Goal: Transaction & Acquisition: Purchase product/service

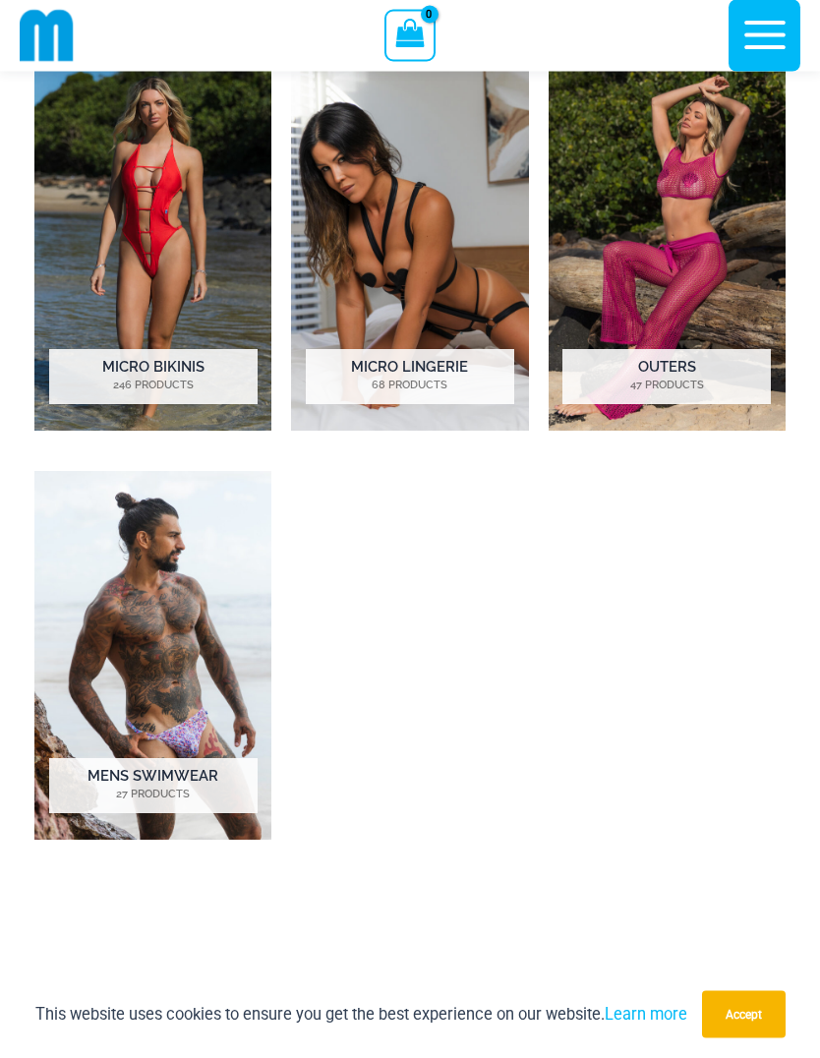
scroll to position [1051, 0]
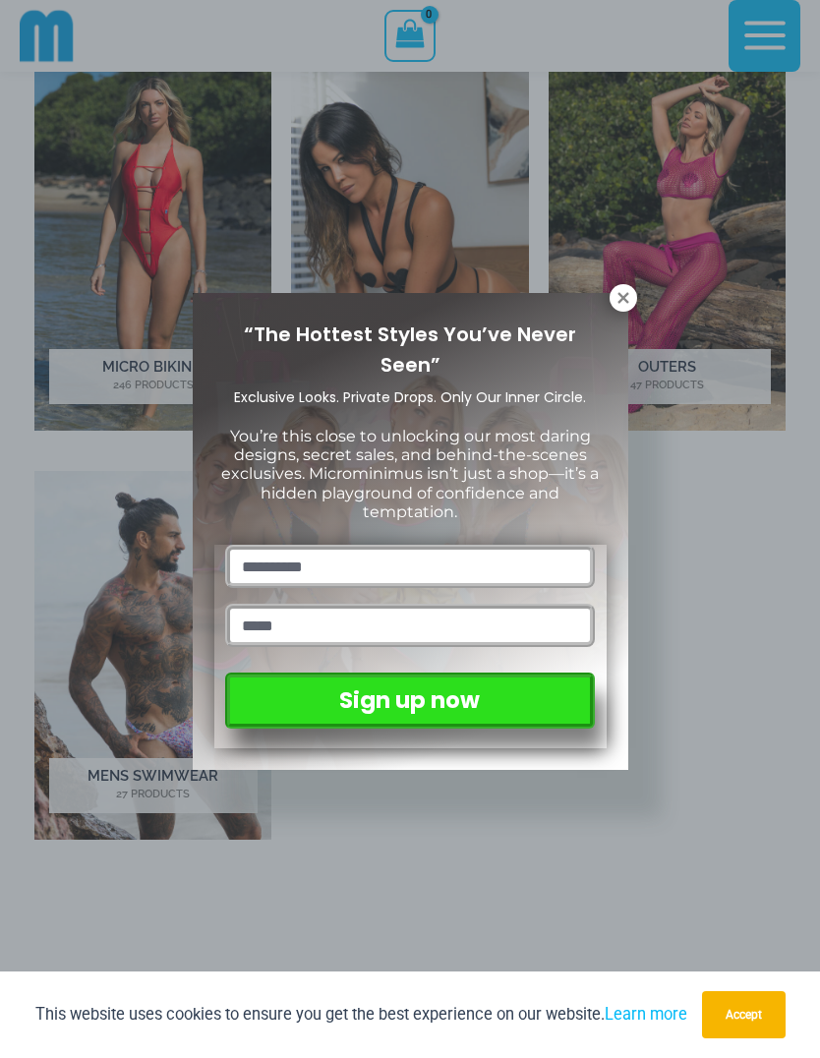
click at [628, 292] on icon at bounding box center [623, 298] width 18 height 18
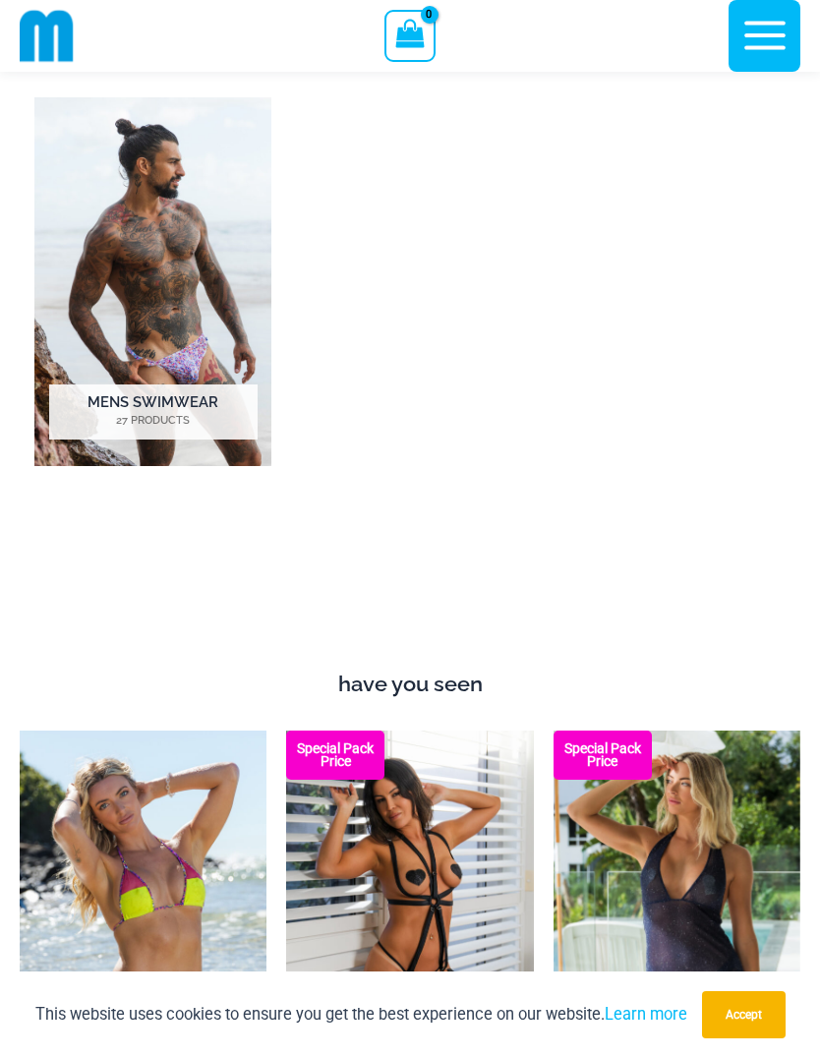
scroll to position [1422, 0]
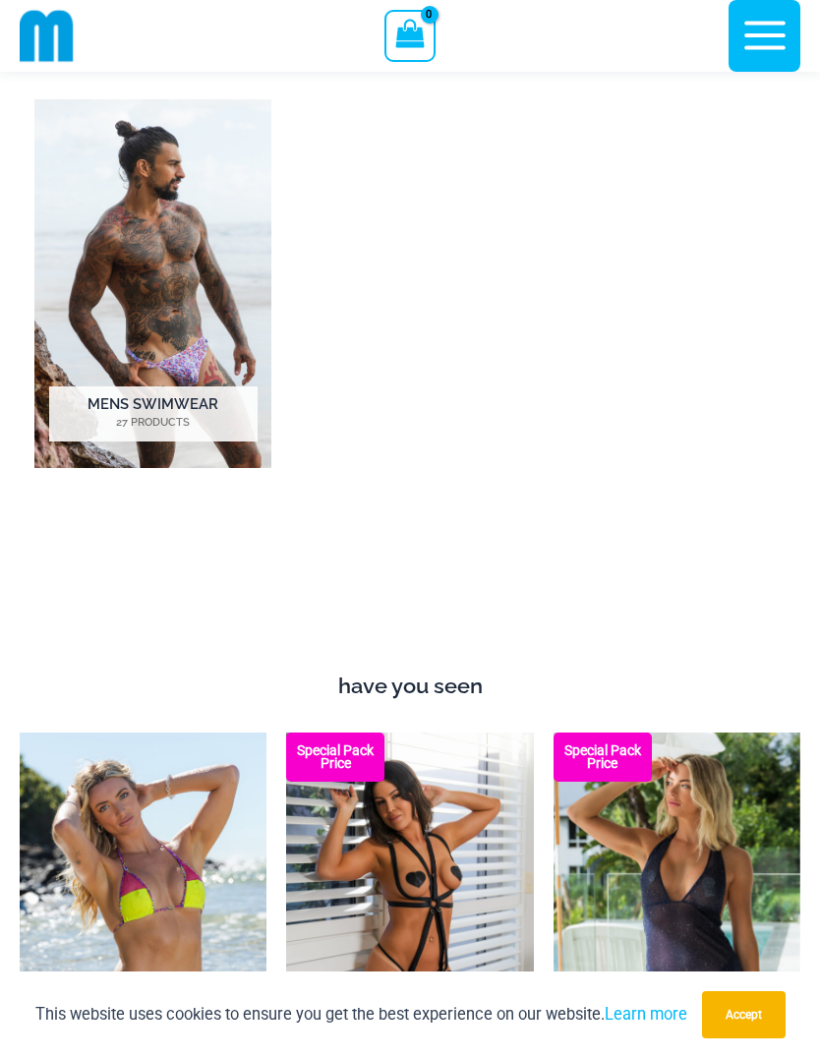
click at [758, 49] on icon "button" at bounding box center [764, 36] width 41 height 29
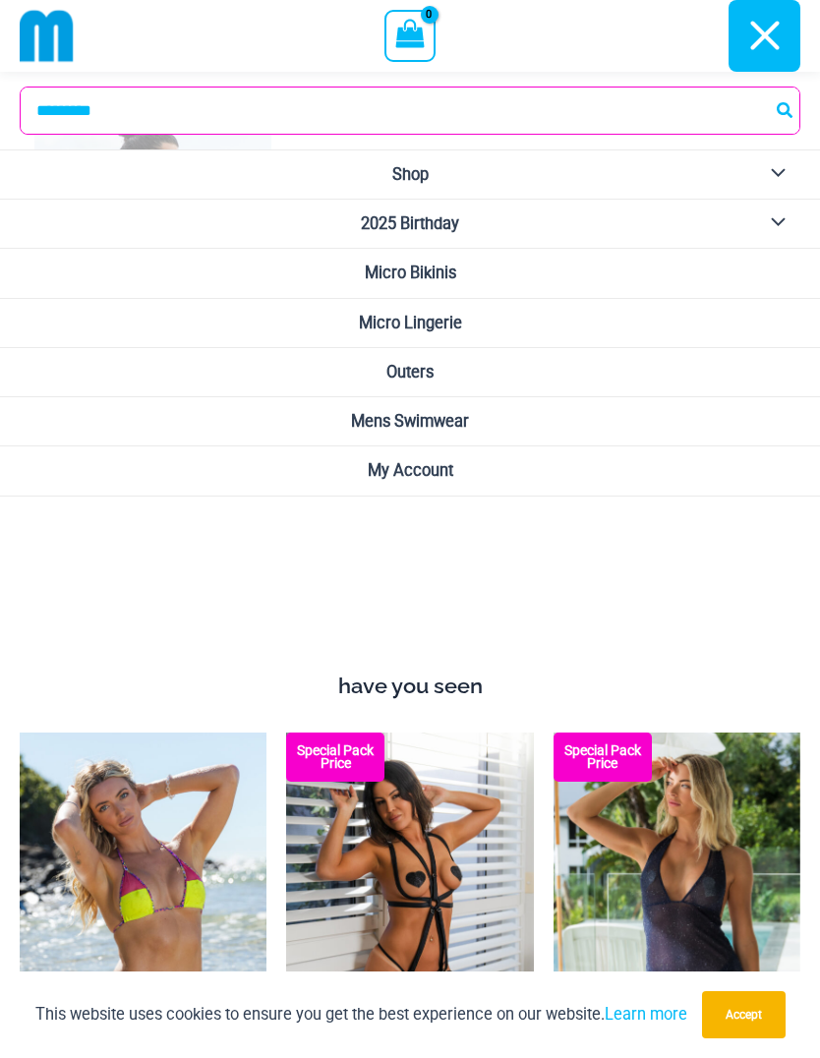
click at [702, 328] on link "Micro Lingerie" at bounding box center [410, 323] width 820 height 49
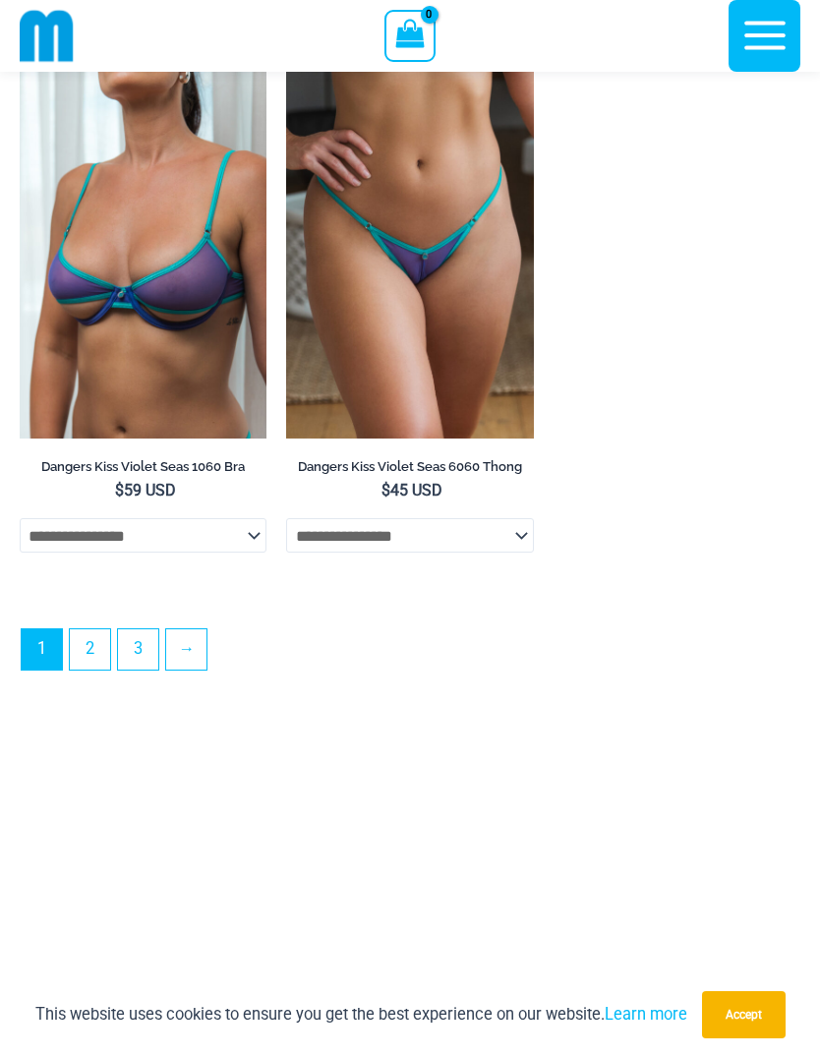
scroll to position [5715, 0]
click at [110, 670] on link "2" at bounding box center [90, 650] width 40 height 40
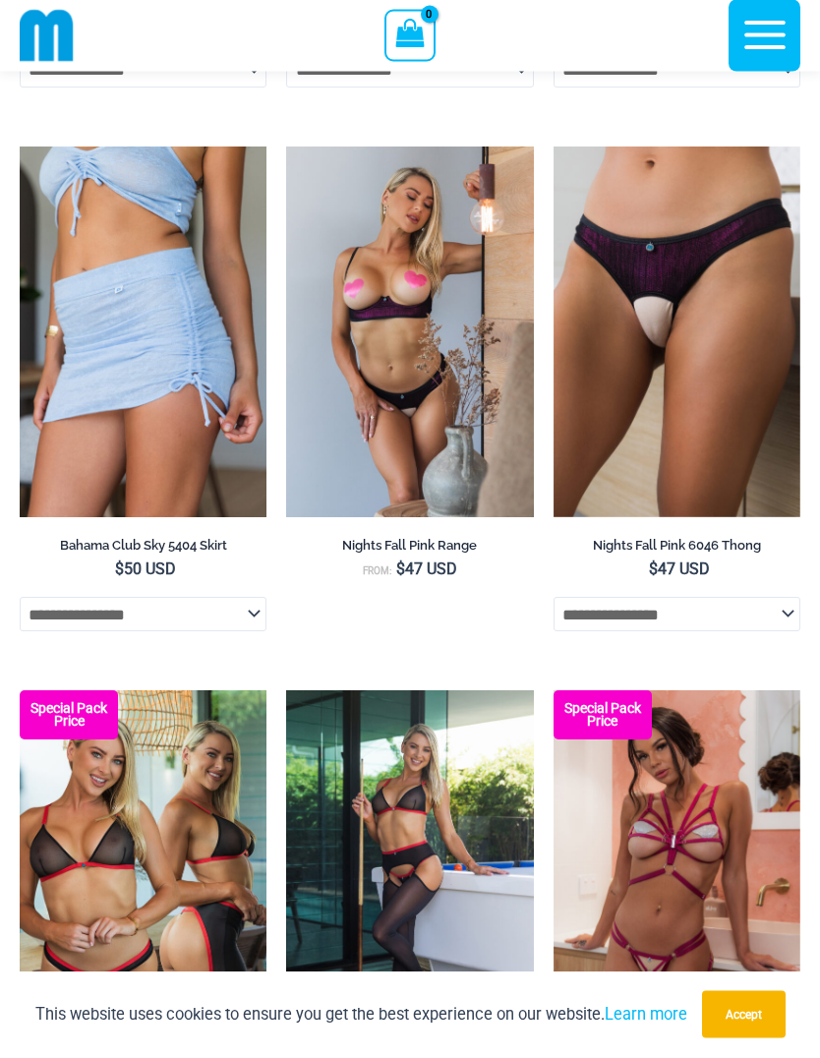
scroll to position [2258, 0]
click at [553, 146] on img at bounding box center [553, 146] width 0 height 0
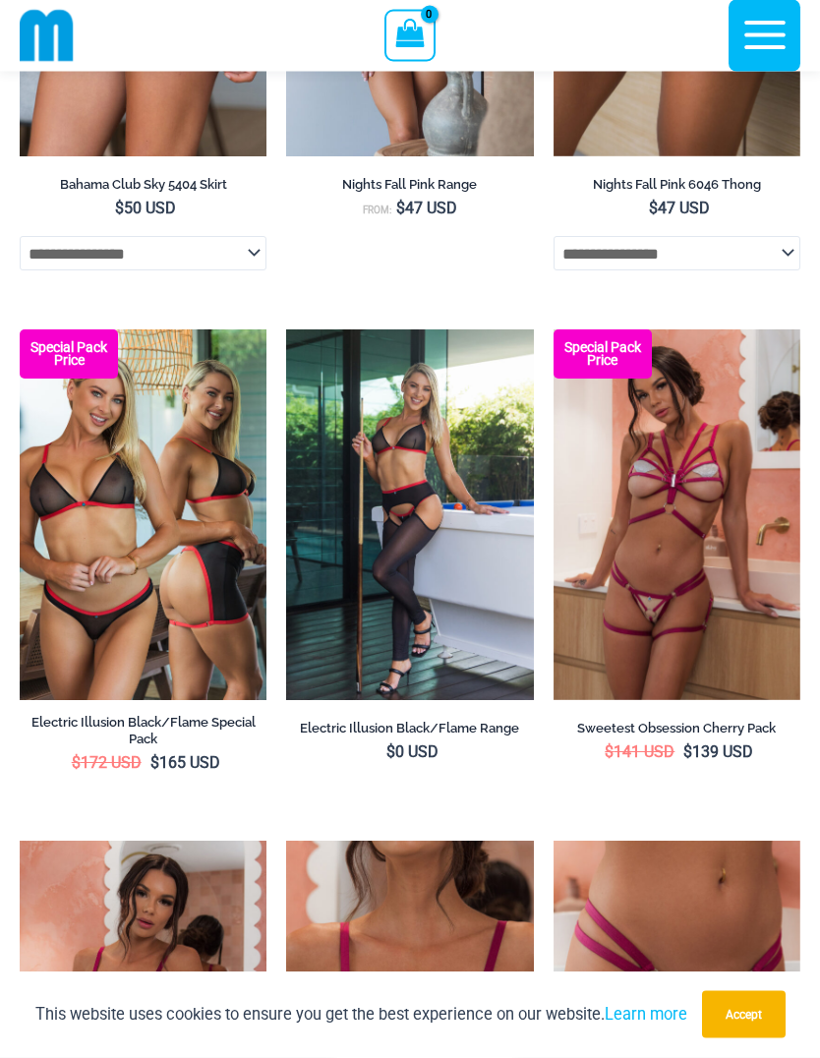
scroll to position [2666, 0]
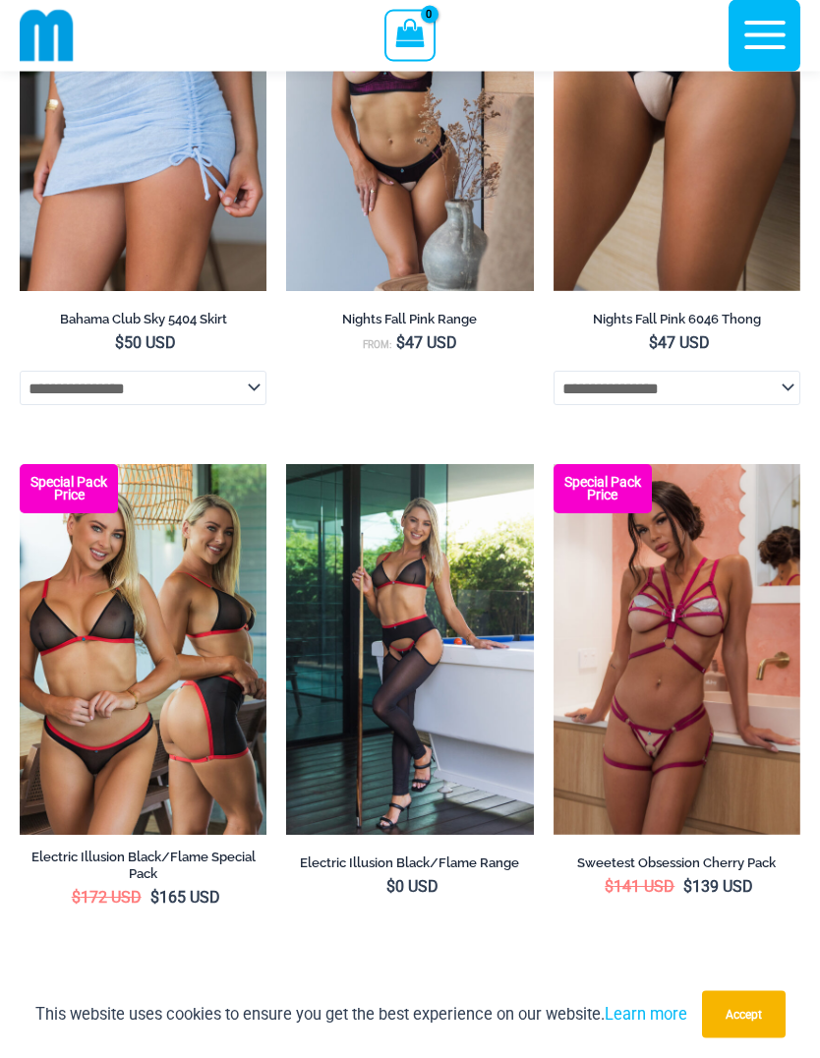
click at [781, 401] on select "**********" at bounding box center [676, 388] width 247 height 33
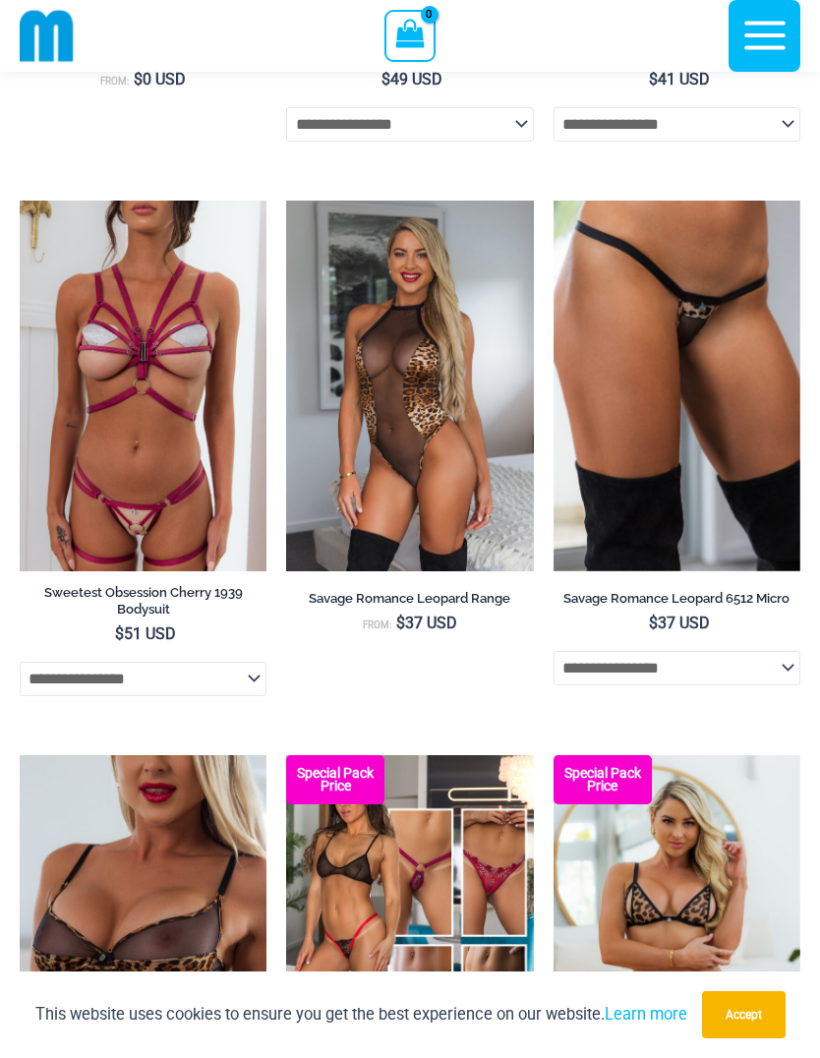
scroll to position [3801, 0]
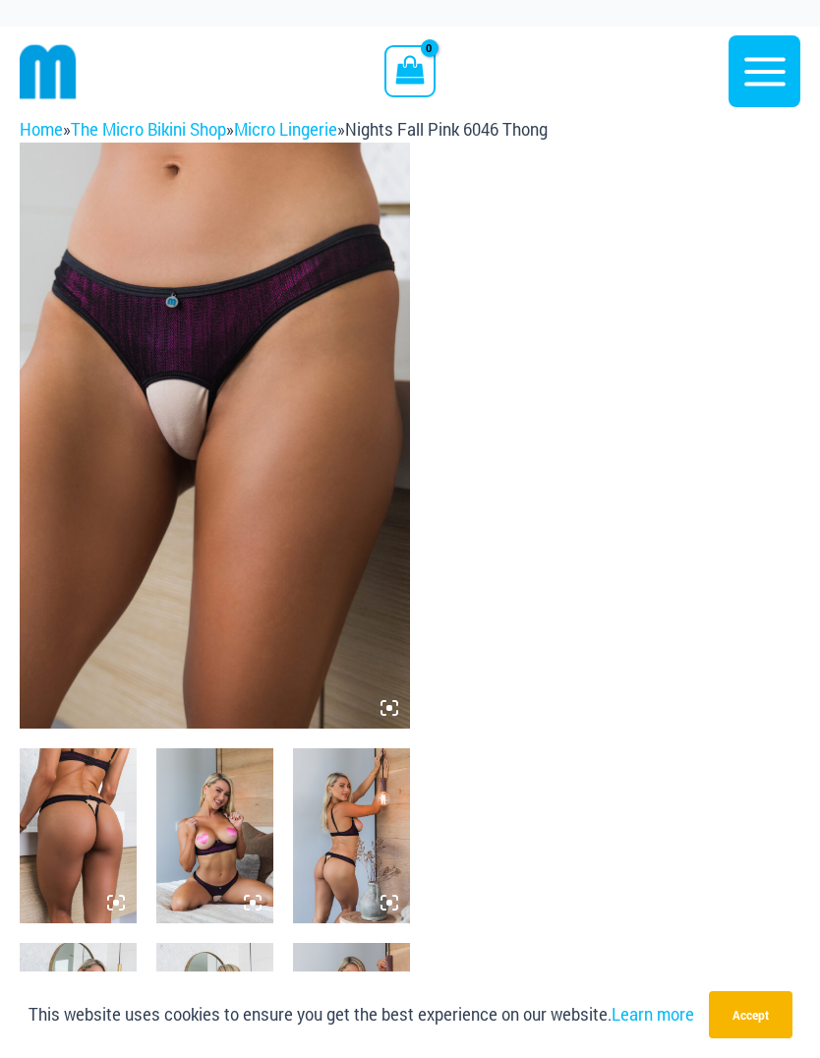
click at [88, 838] on img at bounding box center [78, 835] width 117 height 175
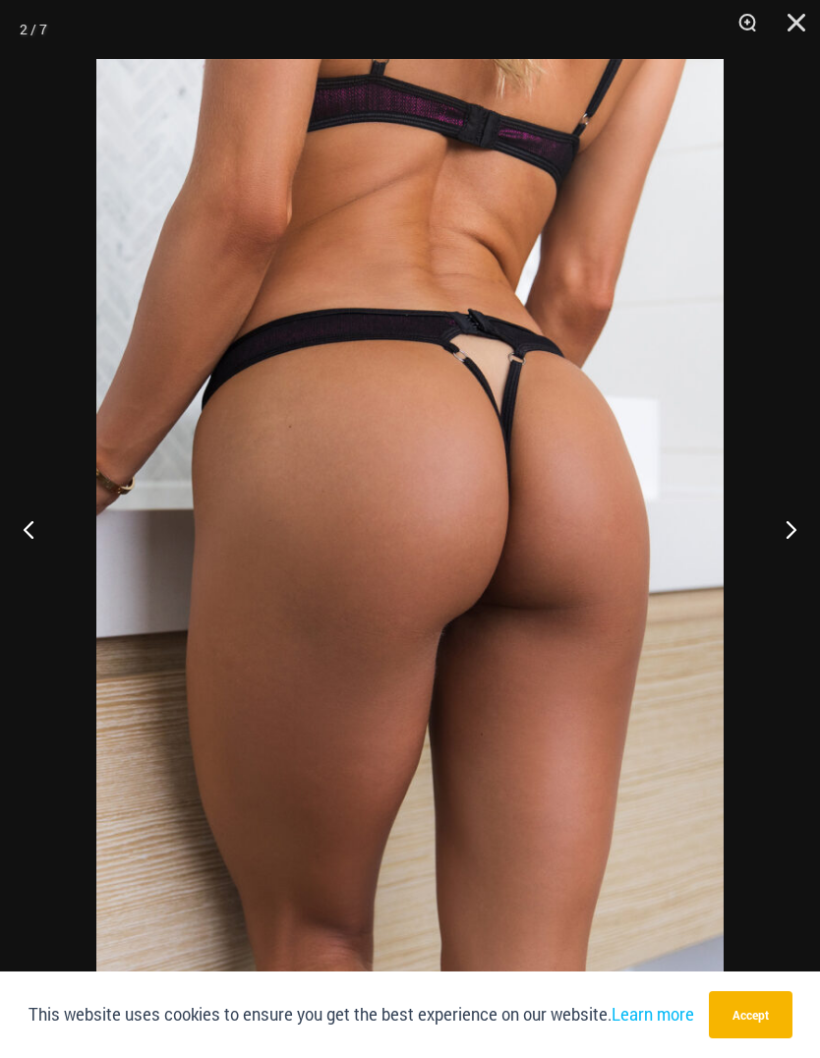
click at [790, 534] on button "Next" at bounding box center [783, 529] width 74 height 98
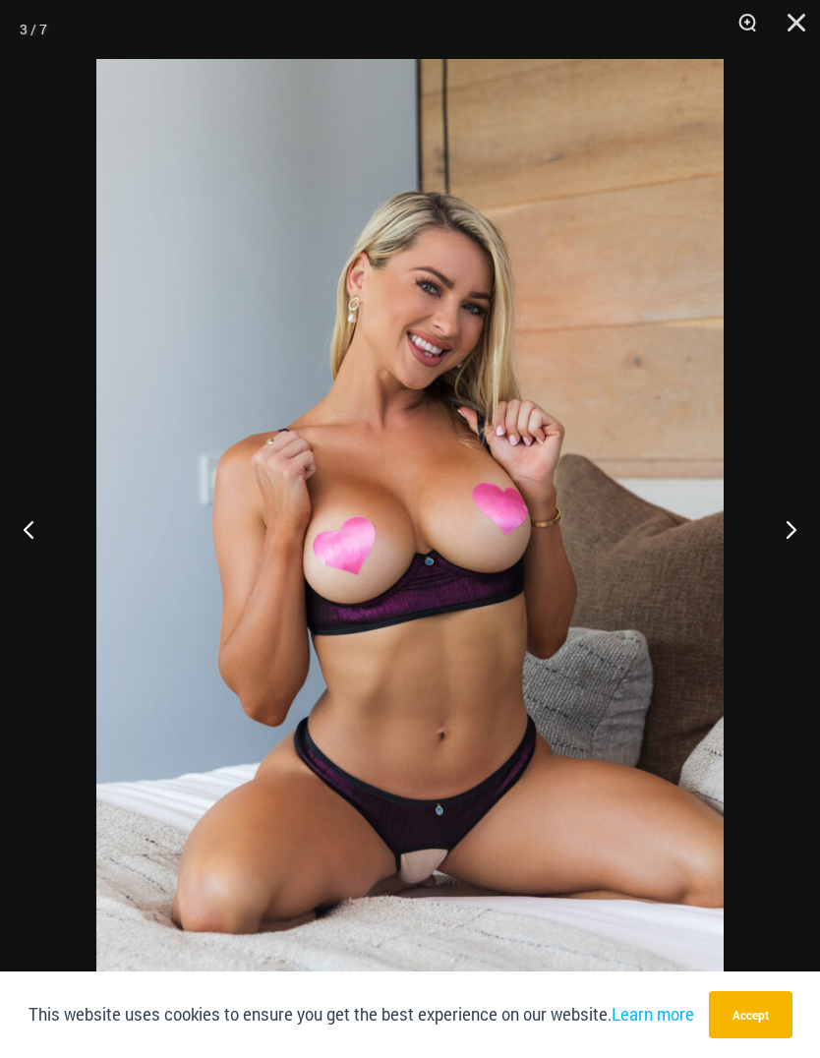
click at [795, 526] on button "Next" at bounding box center [783, 529] width 74 height 98
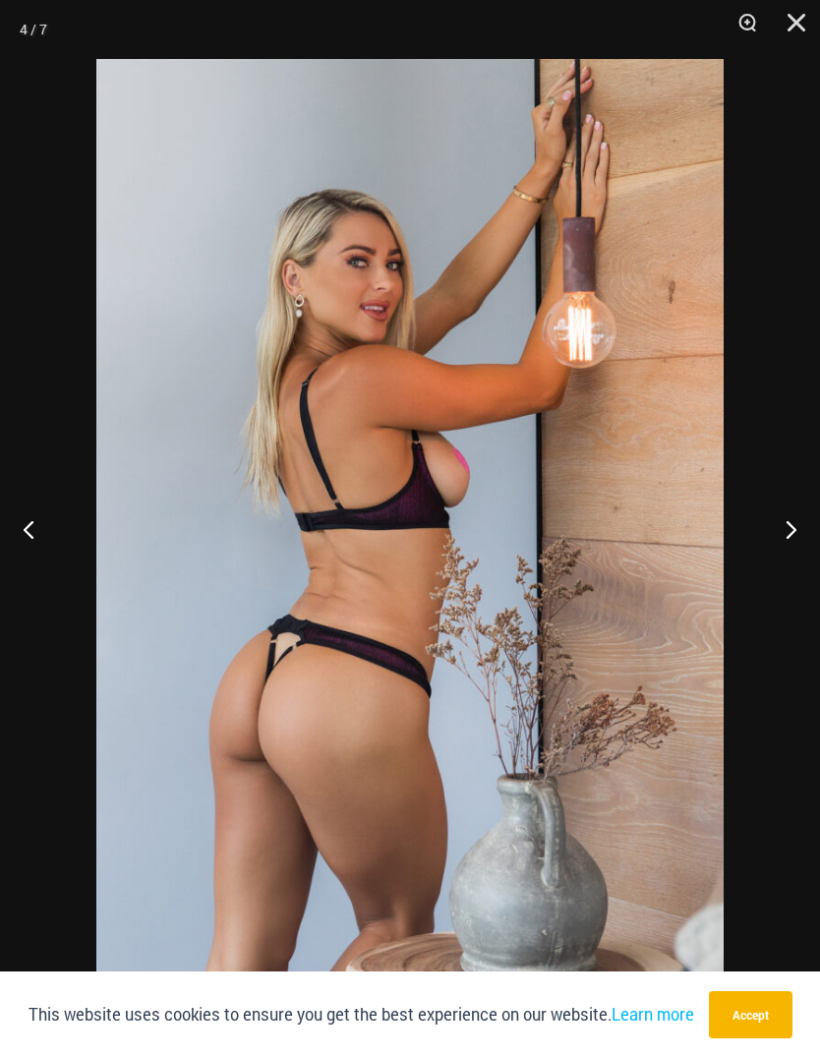
click at [803, 519] on button "Next" at bounding box center [783, 529] width 74 height 98
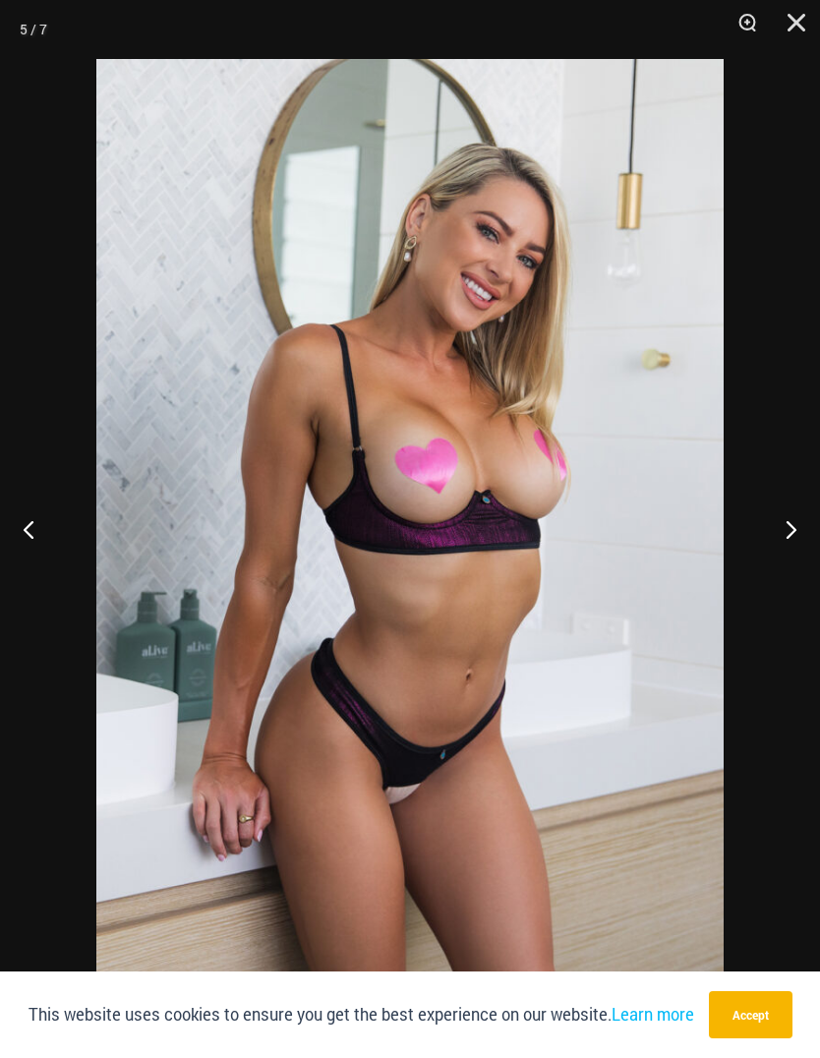
click at [800, 522] on button "Next" at bounding box center [783, 529] width 74 height 98
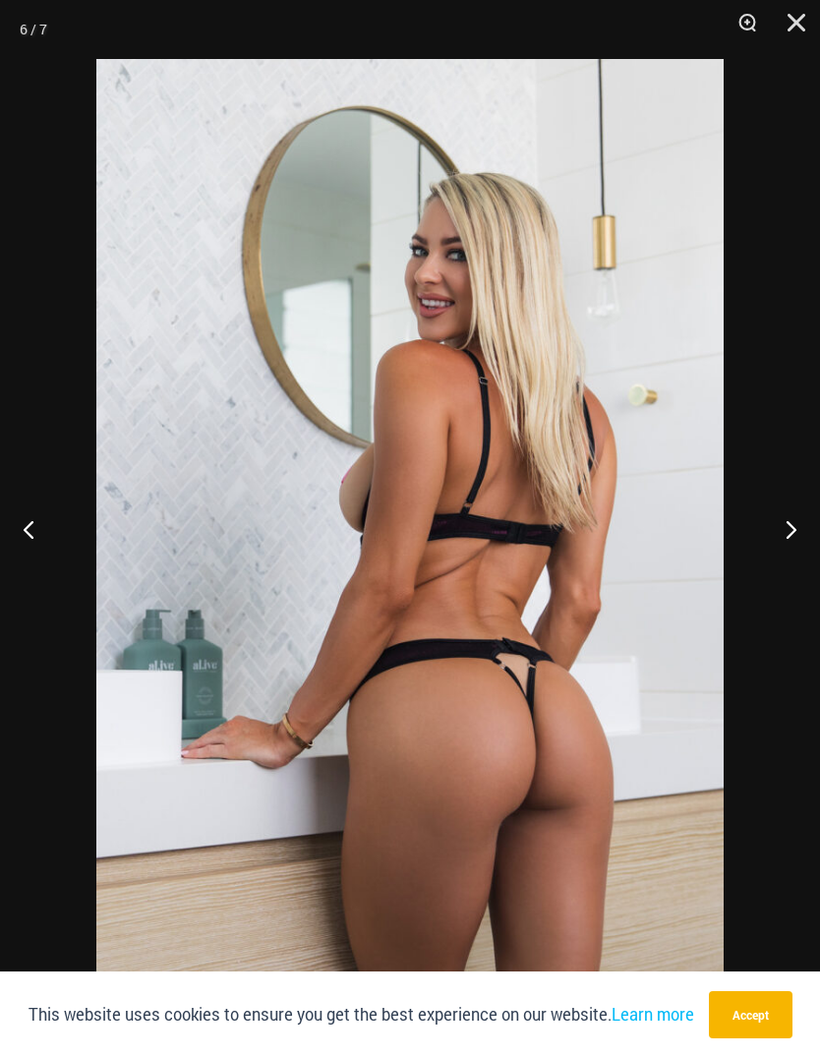
click at [808, 524] on button "Next" at bounding box center [783, 529] width 74 height 98
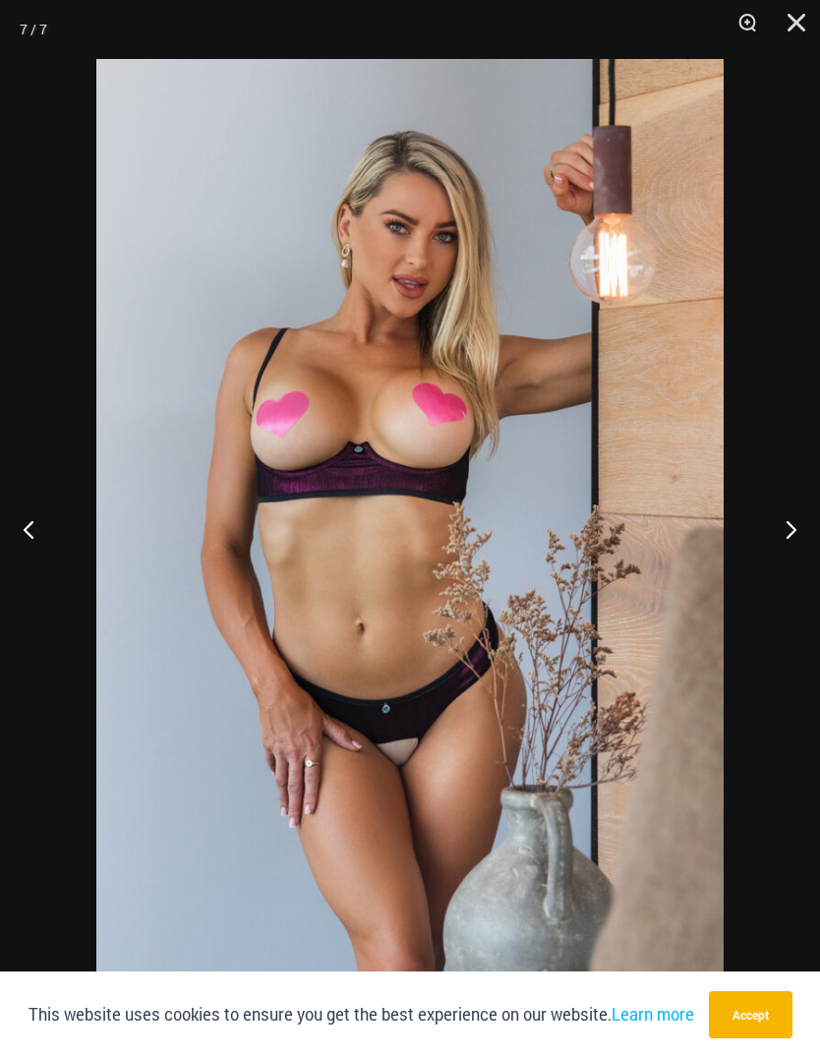
click at [810, 529] on button "Next" at bounding box center [783, 529] width 74 height 98
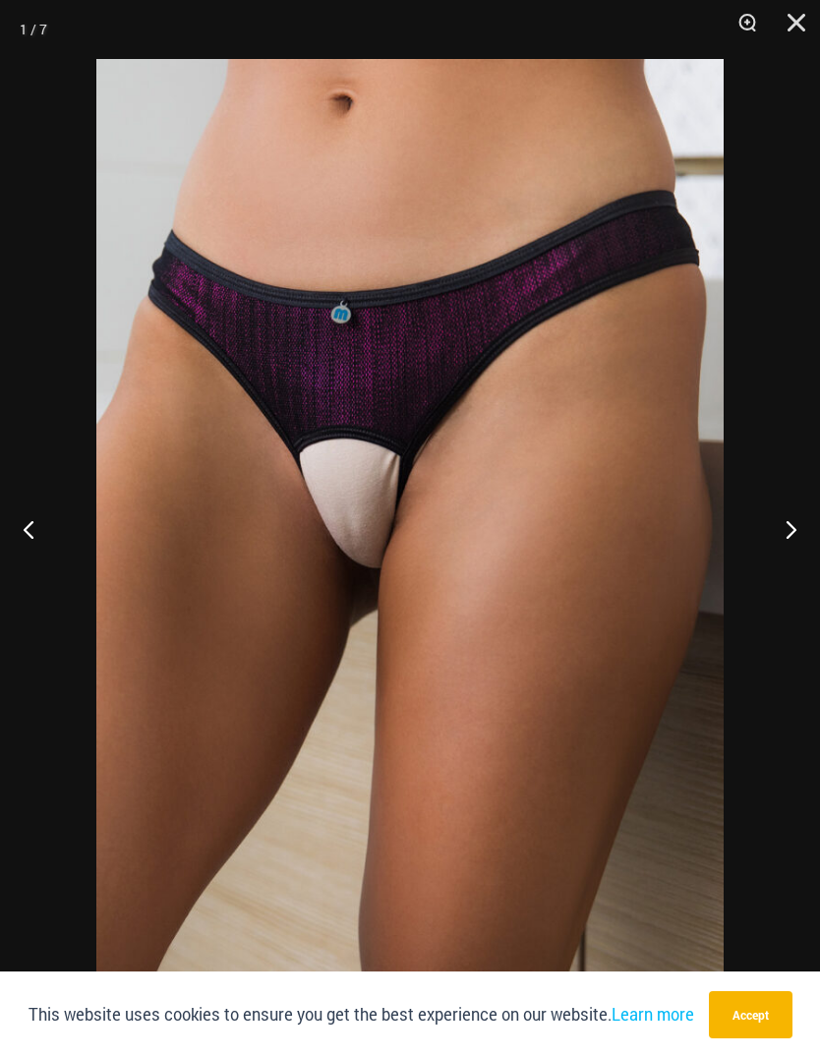
click at [802, 530] on button "Next" at bounding box center [783, 529] width 74 height 98
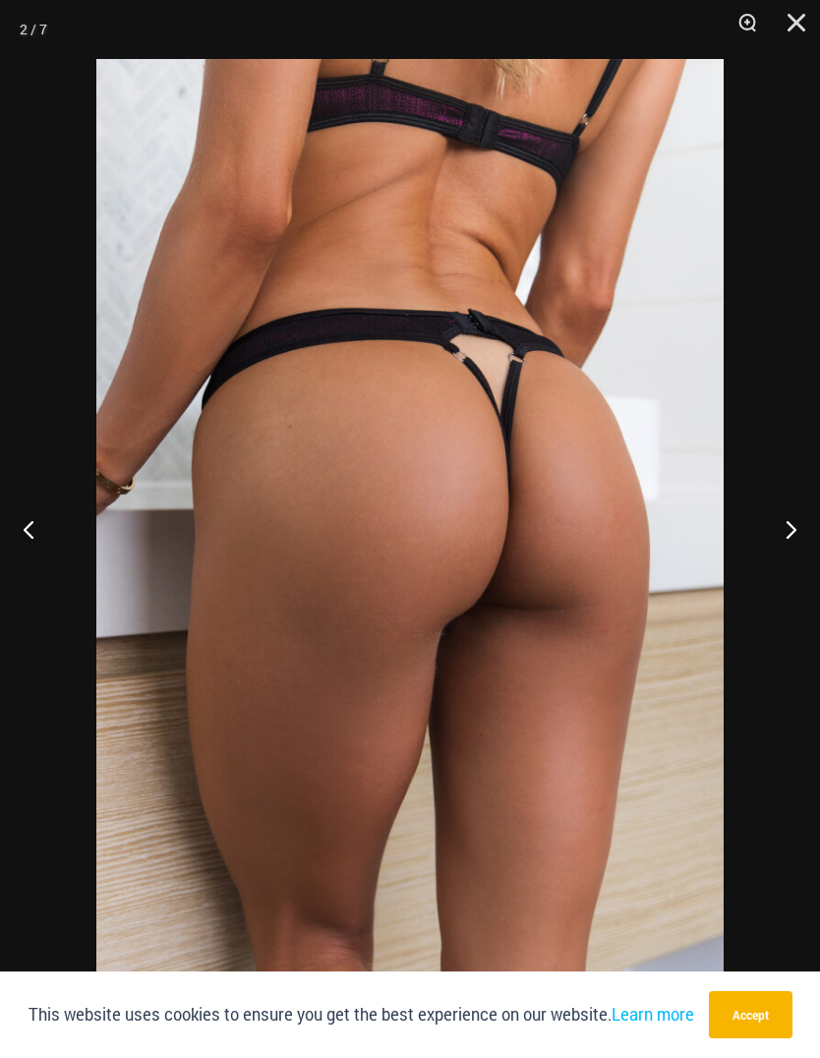
click at [806, 529] on button "Next" at bounding box center [783, 529] width 74 height 98
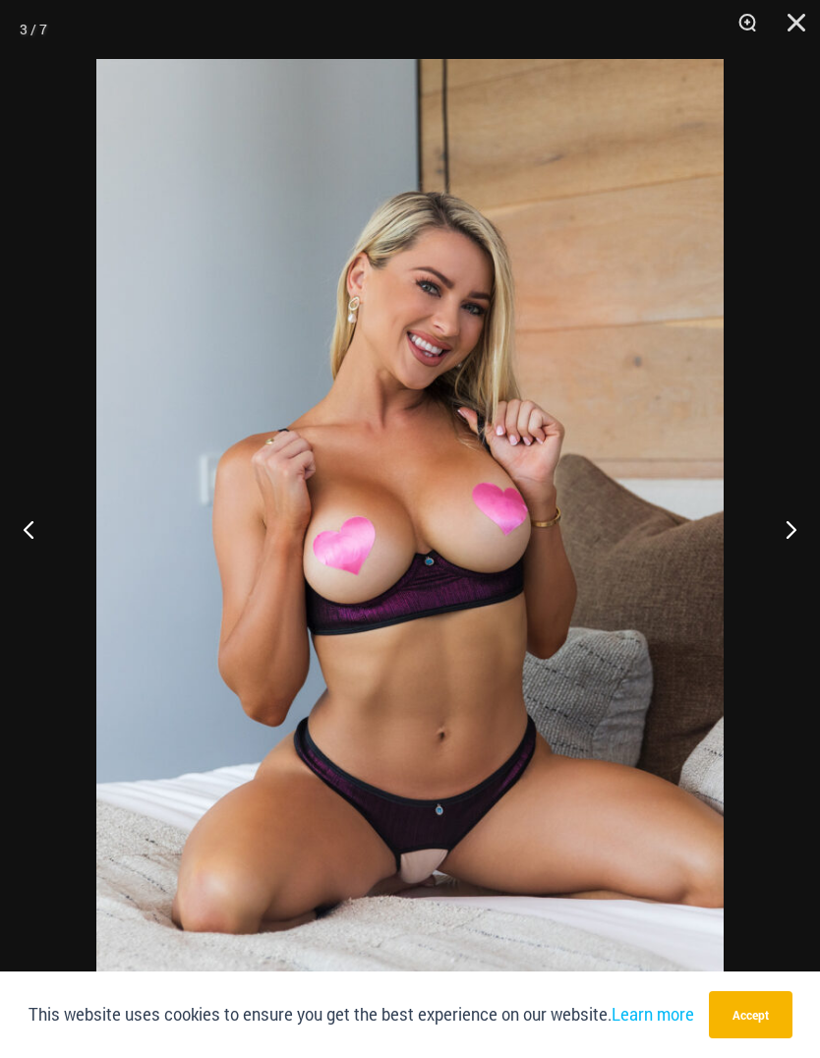
click at [799, 545] on button "Next" at bounding box center [783, 529] width 74 height 98
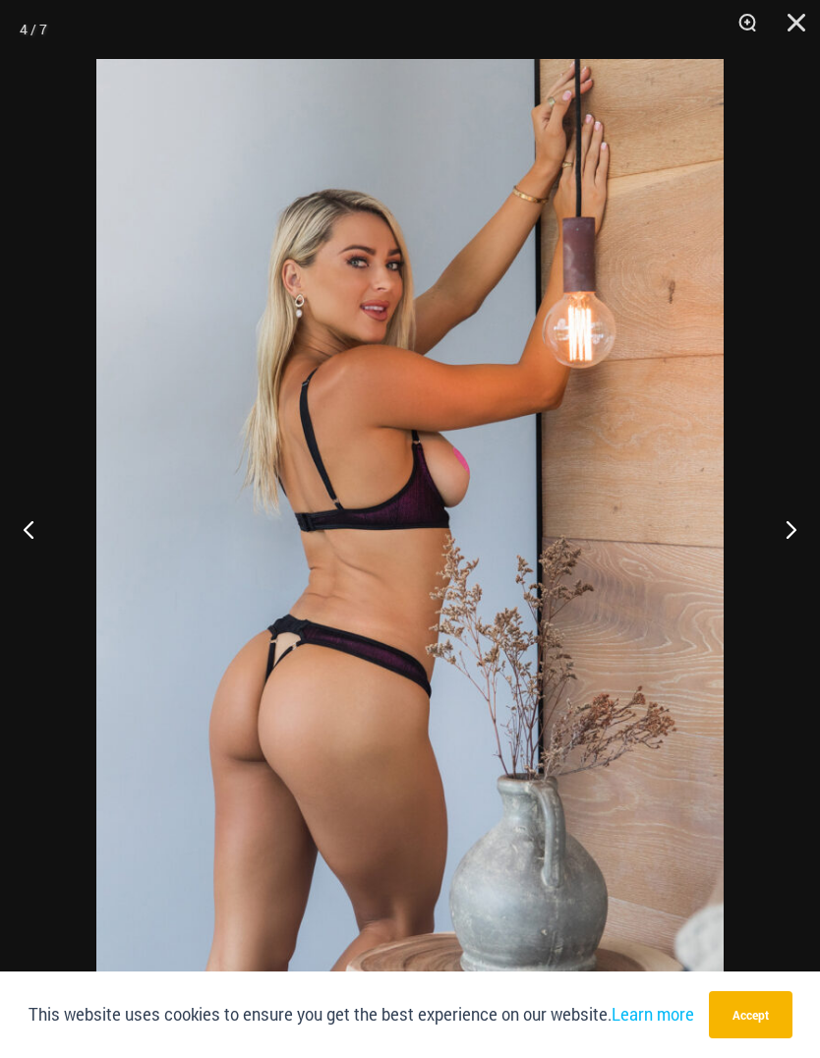
click at [785, 541] on button "Next" at bounding box center [783, 529] width 74 height 98
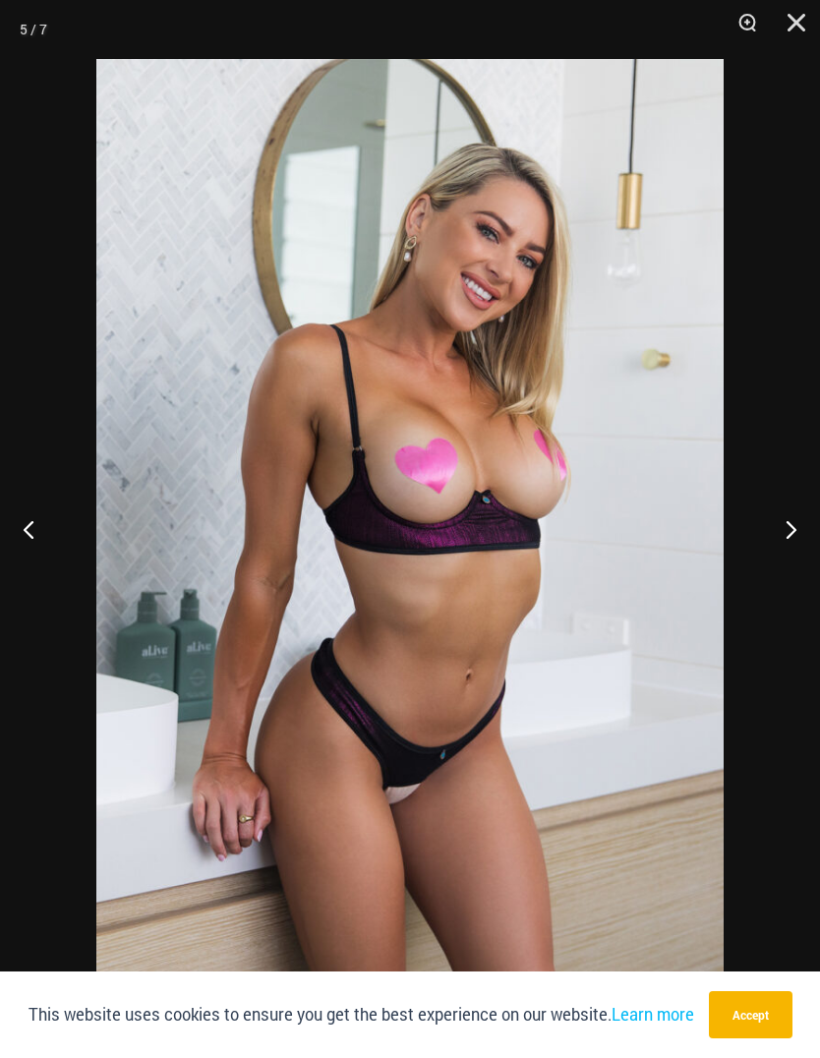
click at [794, 531] on button "Next" at bounding box center [783, 529] width 74 height 98
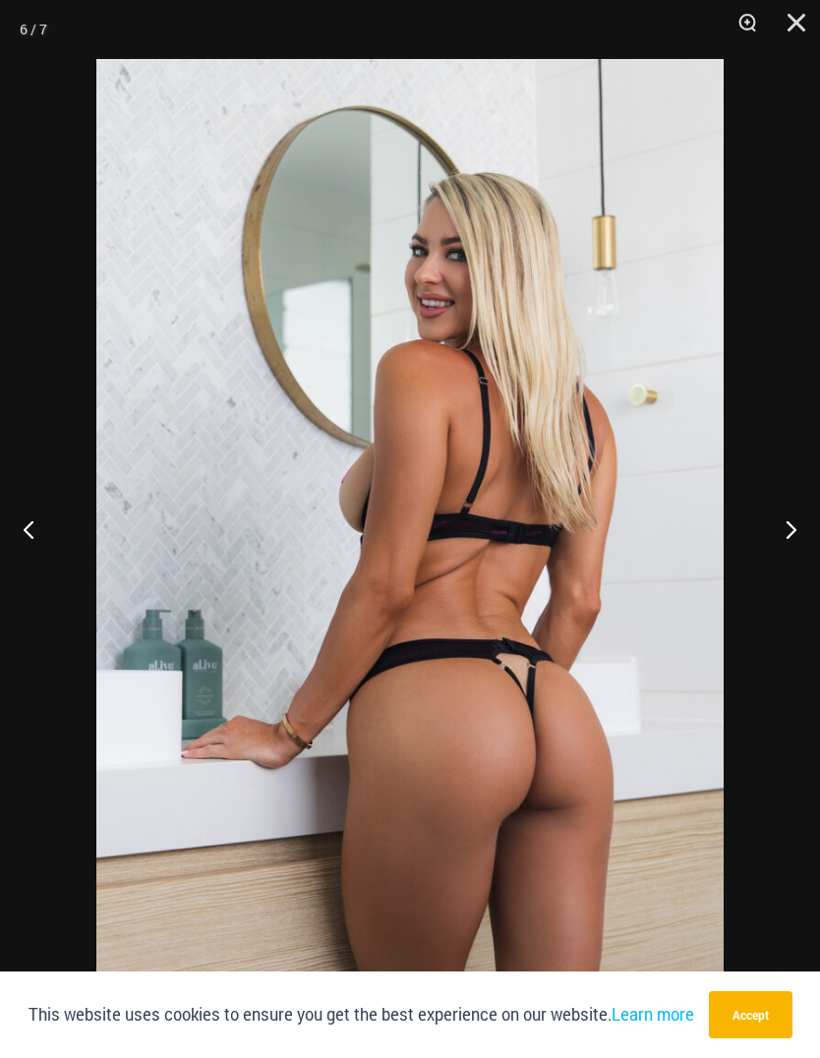
click at [791, 527] on button "Next" at bounding box center [783, 529] width 74 height 98
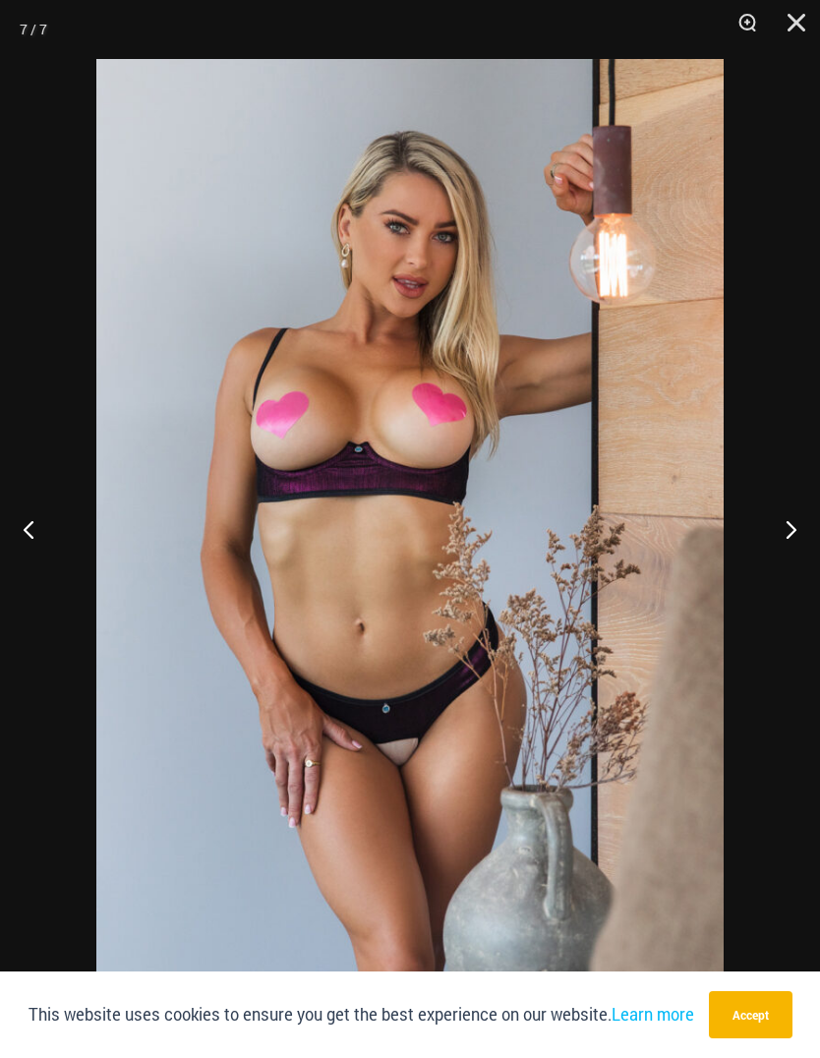
click at [789, 29] on button "Close" at bounding box center [789, 29] width 49 height 59
